Goal: Task Accomplishment & Management: Use online tool/utility

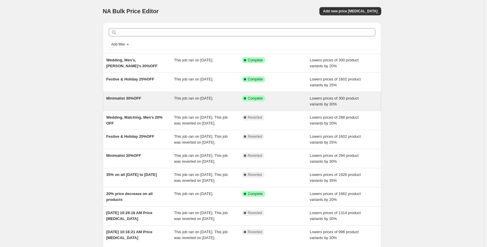
click at [130, 97] on span "Minimalist 30%OFF" at bounding box center [123, 98] width 35 height 4
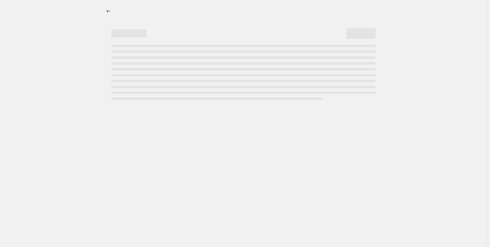
select select "percentage"
select select "collection"
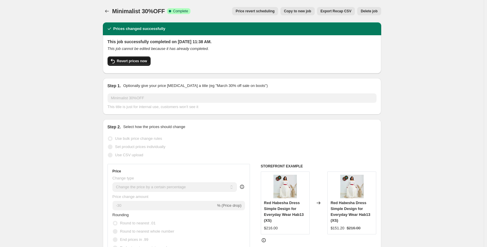
click at [133, 62] on span "Revert prices now" at bounding box center [132, 61] width 30 height 5
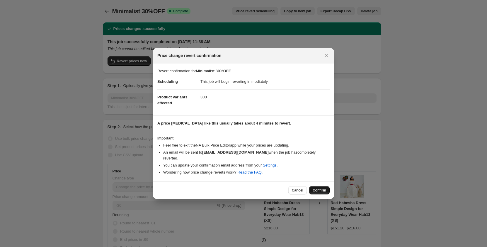
click at [319, 189] on span "Confirm" at bounding box center [319, 190] width 13 height 5
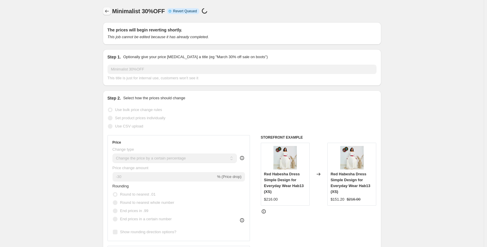
click at [109, 13] on icon "Price change jobs" at bounding box center [107, 11] width 6 height 6
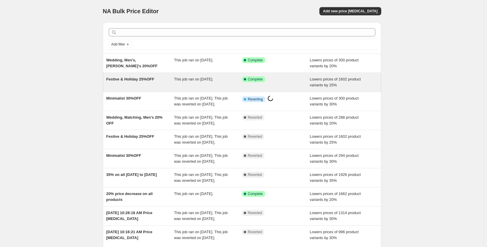
click at [133, 79] on span "Festive & Holiday 25%OFF" at bounding box center [130, 79] width 48 height 4
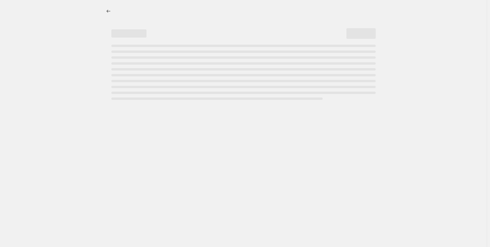
select select "percentage"
select select "collection"
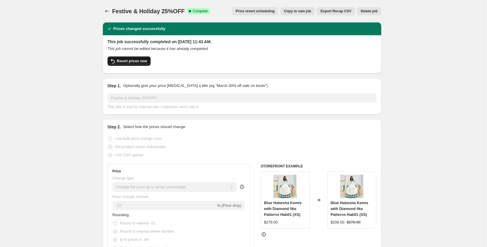
click at [131, 61] on span "Revert prices now" at bounding box center [132, 61] width 30 height 5
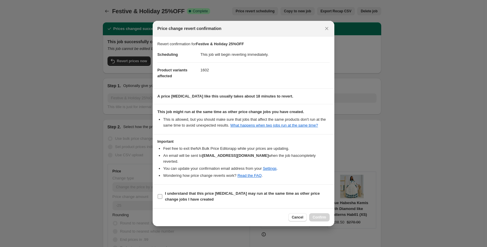
click at [182, 191] on b "I understand that this price change job may run at the same time as other price…" at bounding box center [242, 196] width 155 height 10
click at [162, 194] on input "I understand that this price change job may run at the same time as other price…" at bounding box center [160, 196] width 5 height 5
checkbox input "true"
click at [320, 215] on span "Confirm" at bounding box center [319, 217] width 13 height 5
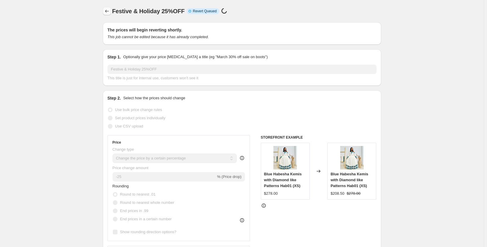
click at [110, 8] on button "Price change jobs" at bounding box center [107, 11] width 8 height 8
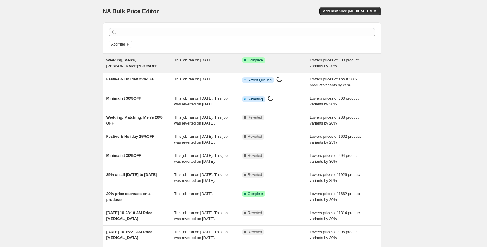
click at [129, 59] on span "Wedding, Men's, Couple's 20%OFF" at bounding box center [131, 63] width 51 height 10
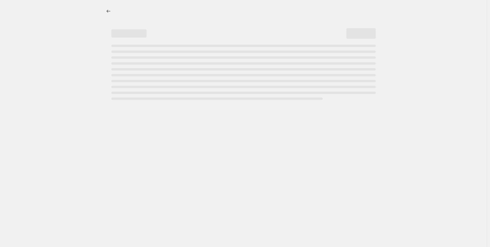
select select "percentage"
select select "collection"
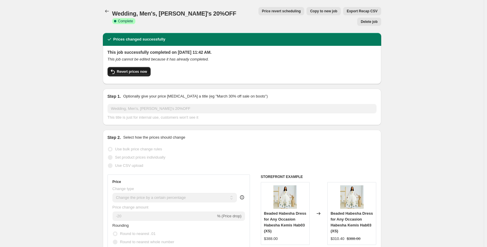
click at [137, 69] on span "Revert prices now" at bounding box center [132, 71] width 30 height 5
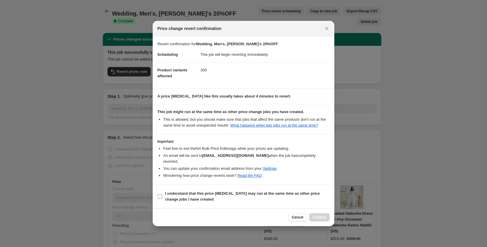
click at [172, 189] on label "I understand that this price change job may run at the same time as other price…" at bounding box center [243, 196] width 172 height 14
click at [162, 194] on input "I understand that this price change job may run at the same time as other price…" at bounding box center [160, 196] width 5 height 5
checkbox input "true"
click at [323, 215] on span "Confirm" at bounding box center [319, 217] width 13 height 5
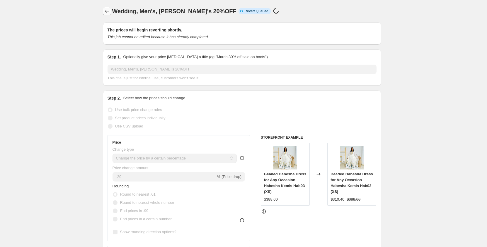
click at [109, 12] on icon "Price change jobs" at bounding box center [107, 11] width 6 height 6
